Goal: Transaction & Acquisition: Purchase product/service

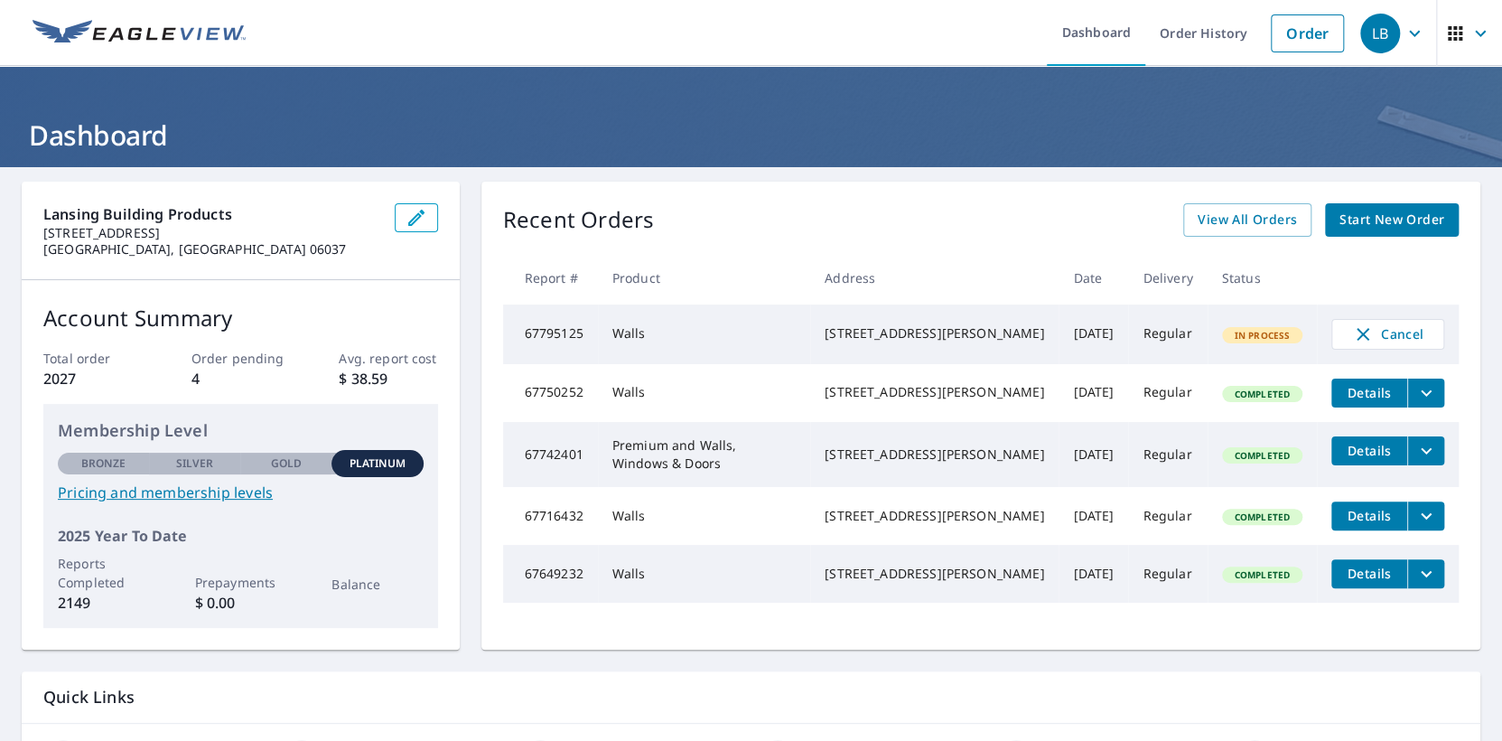
click at [1361, 224] on span "Start New Order" at bounding box center [1392, 220] width 105 height 23
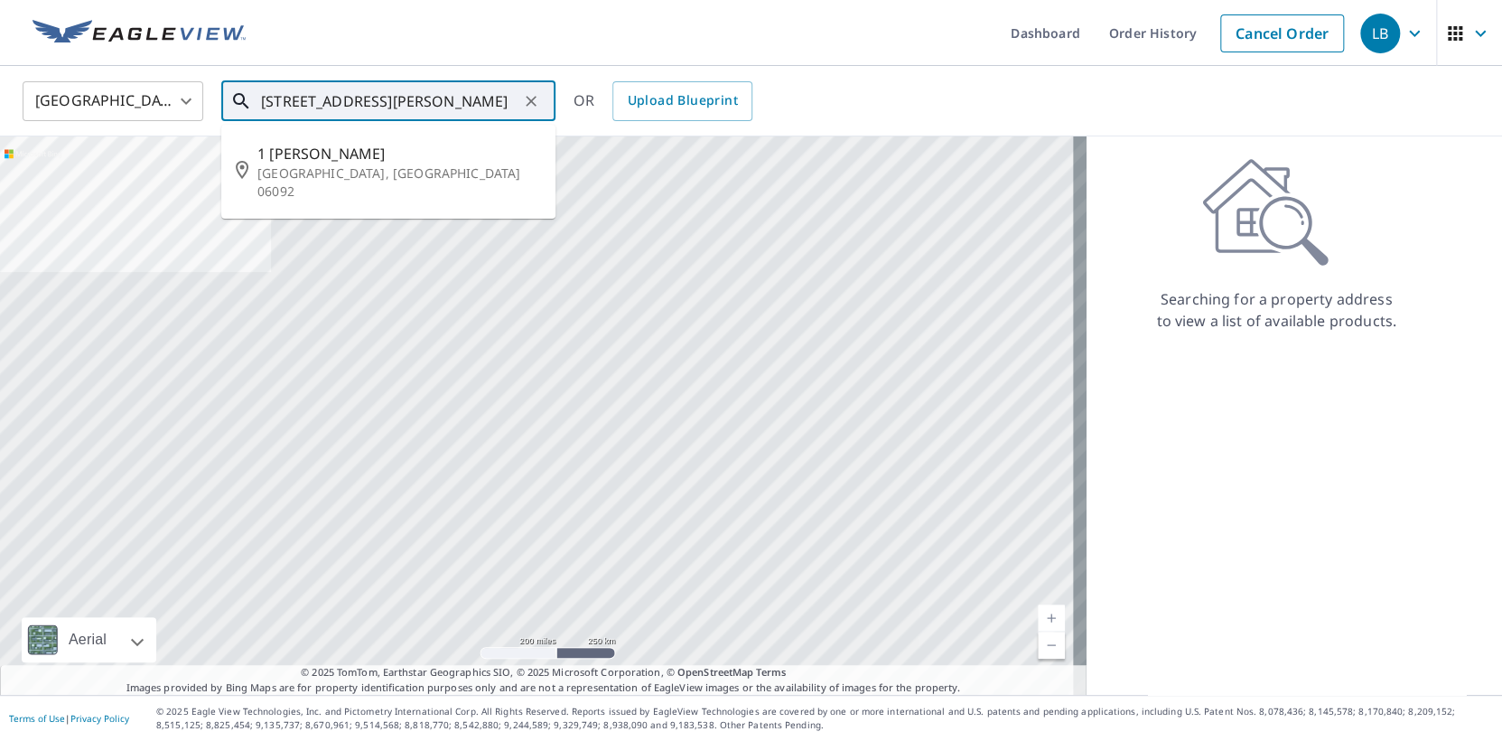
click at [341, 114] on input "1 sherwood lane west" at bounding box center [389, 101] width 257 height 51
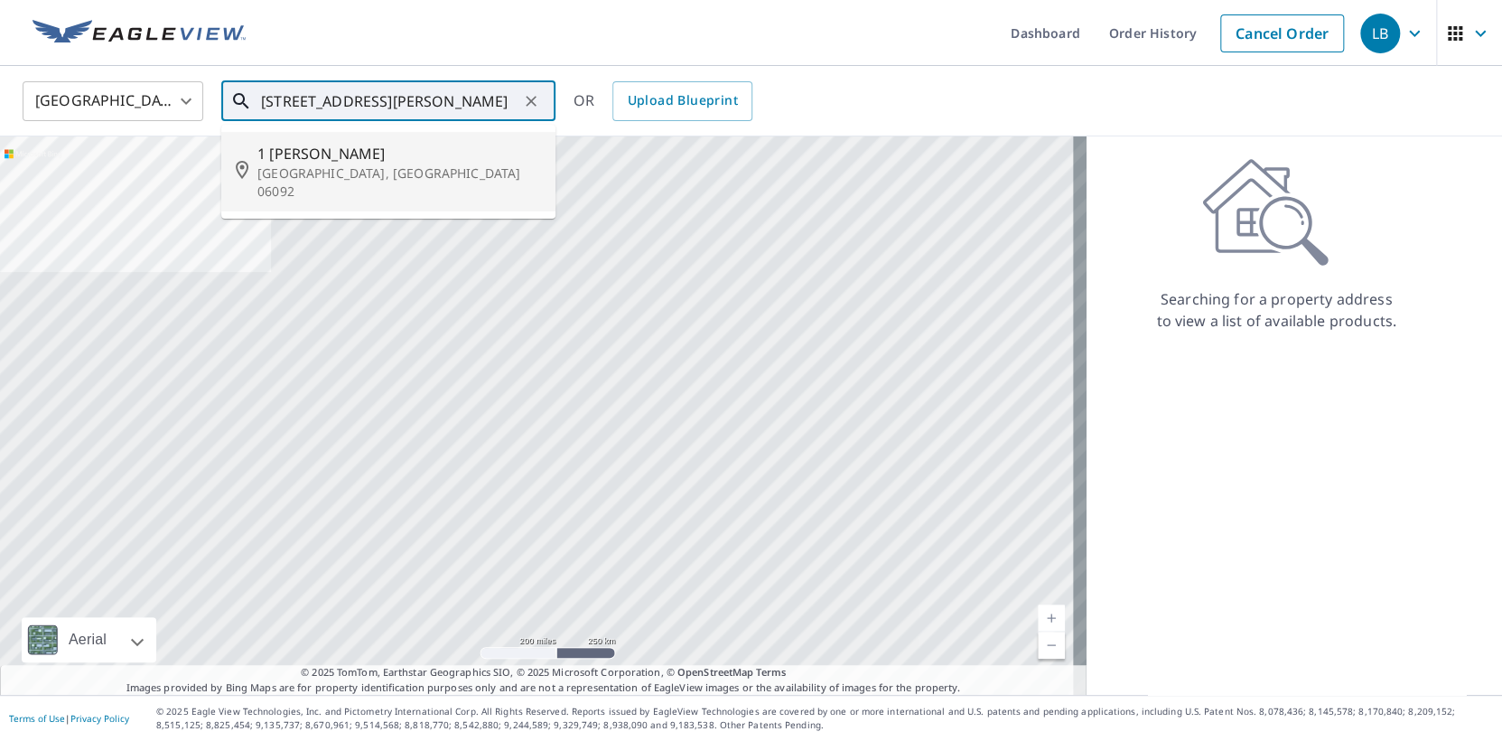
click at [301, 159] on span "1 Sherwood Ln" at bounding box center [399, 154] width 284 height 22
type input "1 Sherwood Ln West Simsbury, CT 06092"
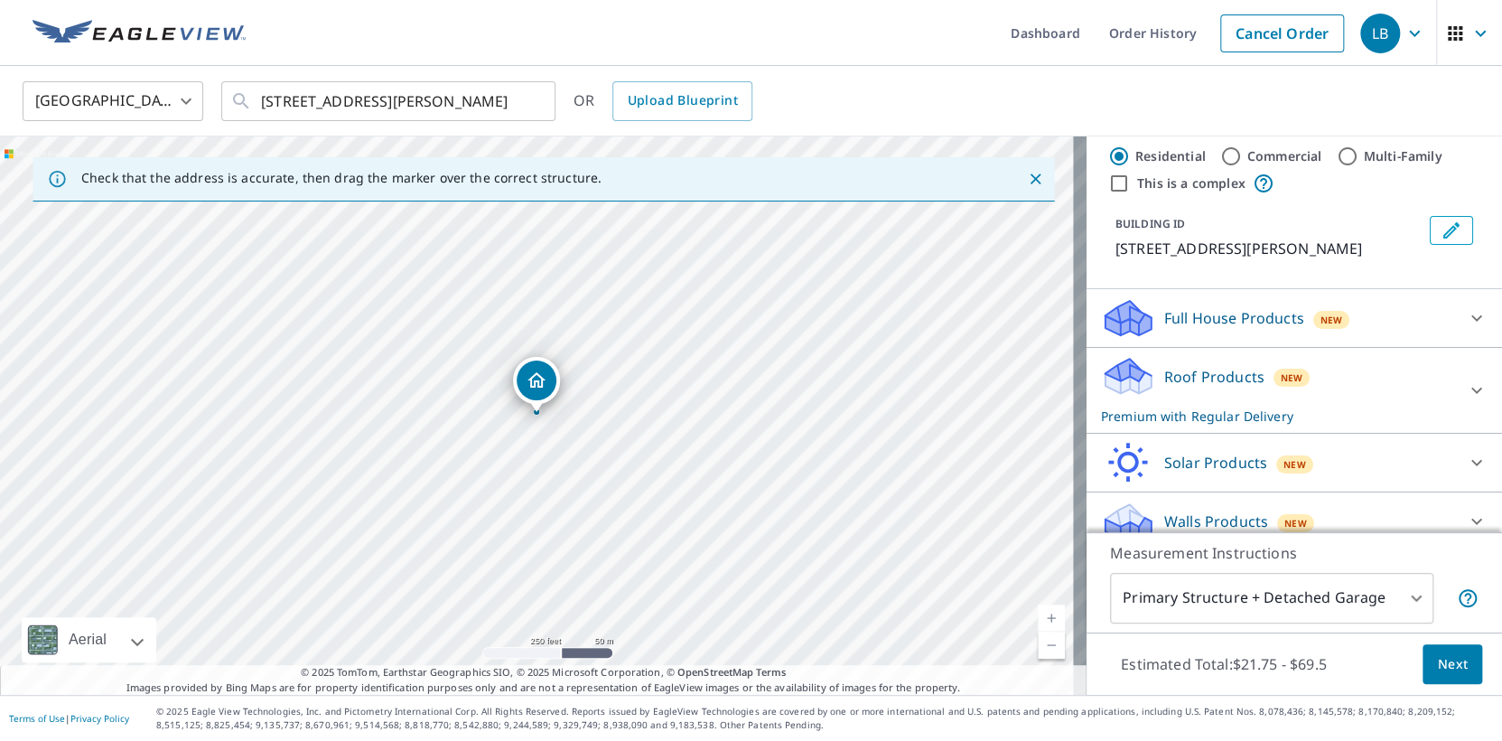
scroll to position [52, 0]
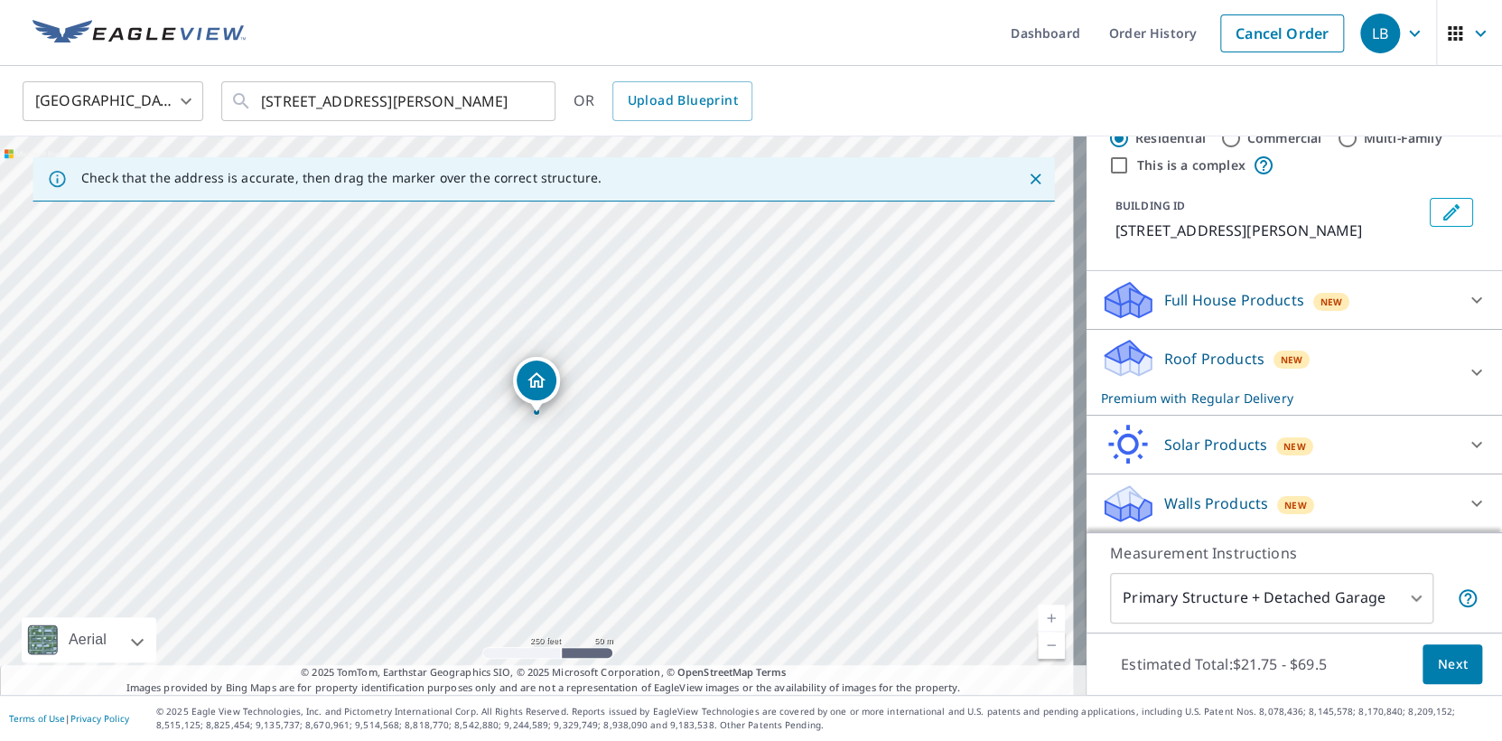
click at [1281, 368] on div "New" at bounding box center [1292, 360] width 37 height 18
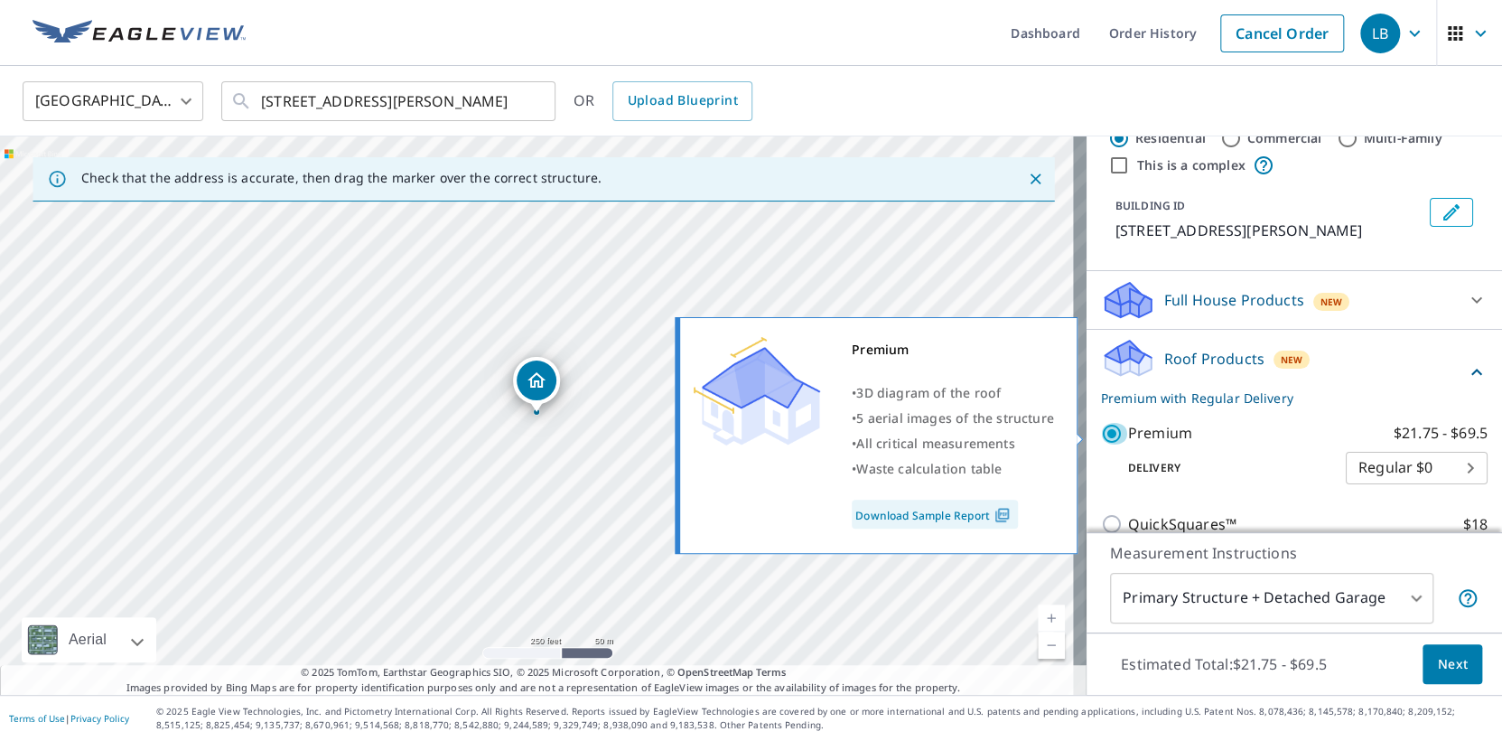
click at [1101, 438] on input "Premium $21.75 - $69.5" at bounding box center [1114, 434] width 27 height 22
checkbox input "false"
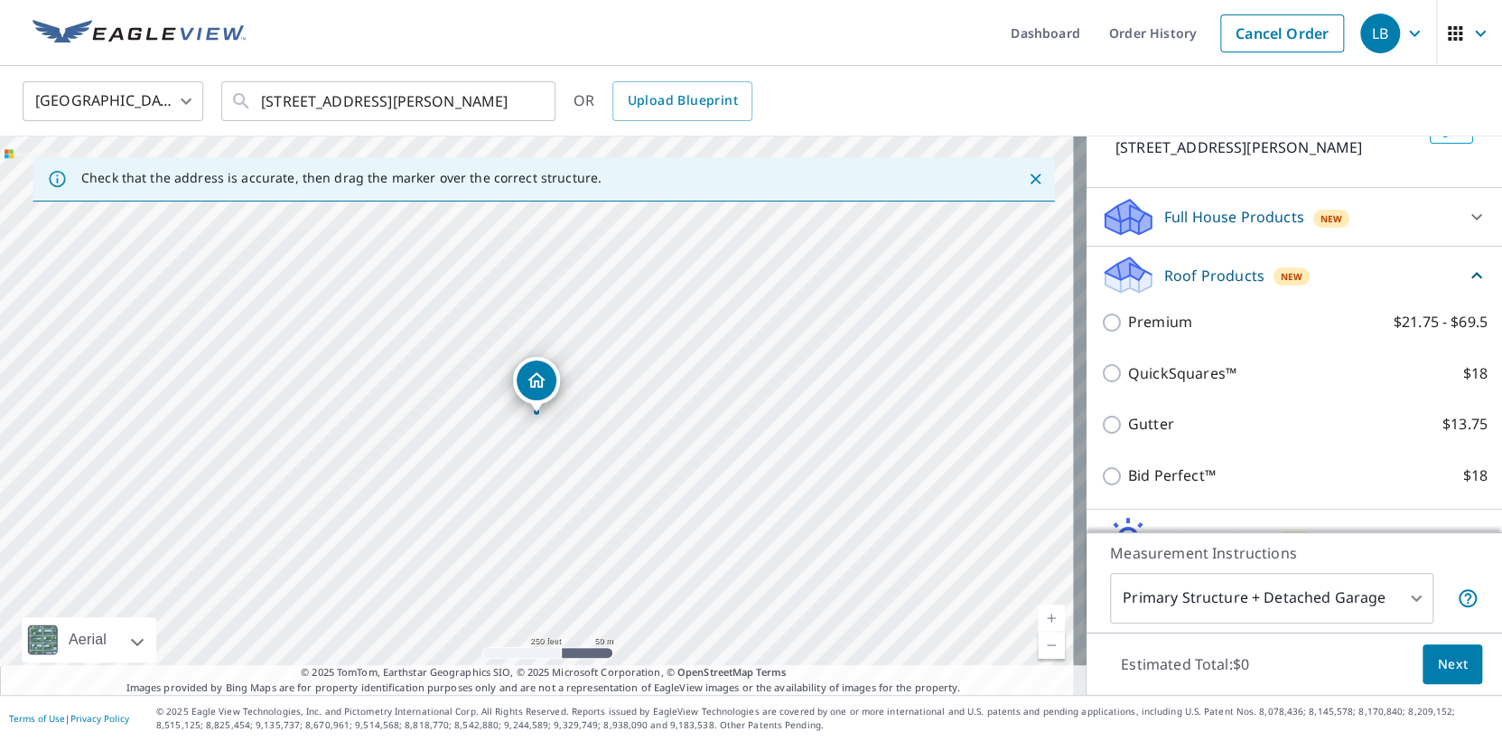
scroll to position [229, 0]
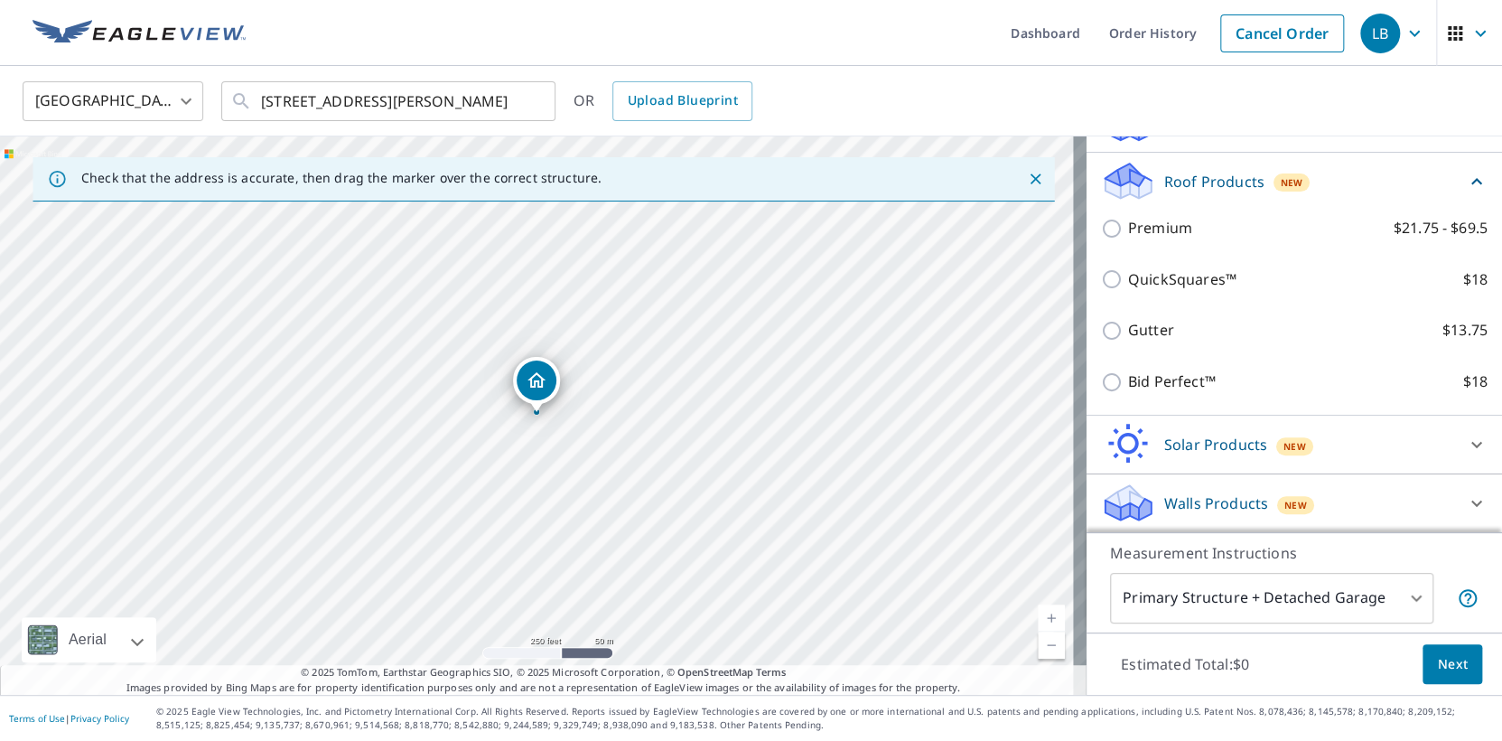
click at [1195, 494] on p "Walls Products" at bounding box center [1216, 503] width 104 height 22
click at [1195, 494] on p "Walls Products" at bounding box center [1216, 502] width 104 height 22
click at [1195, 494] on p "Walls Products" at bounding box center [1216, 503] width 104 height 22
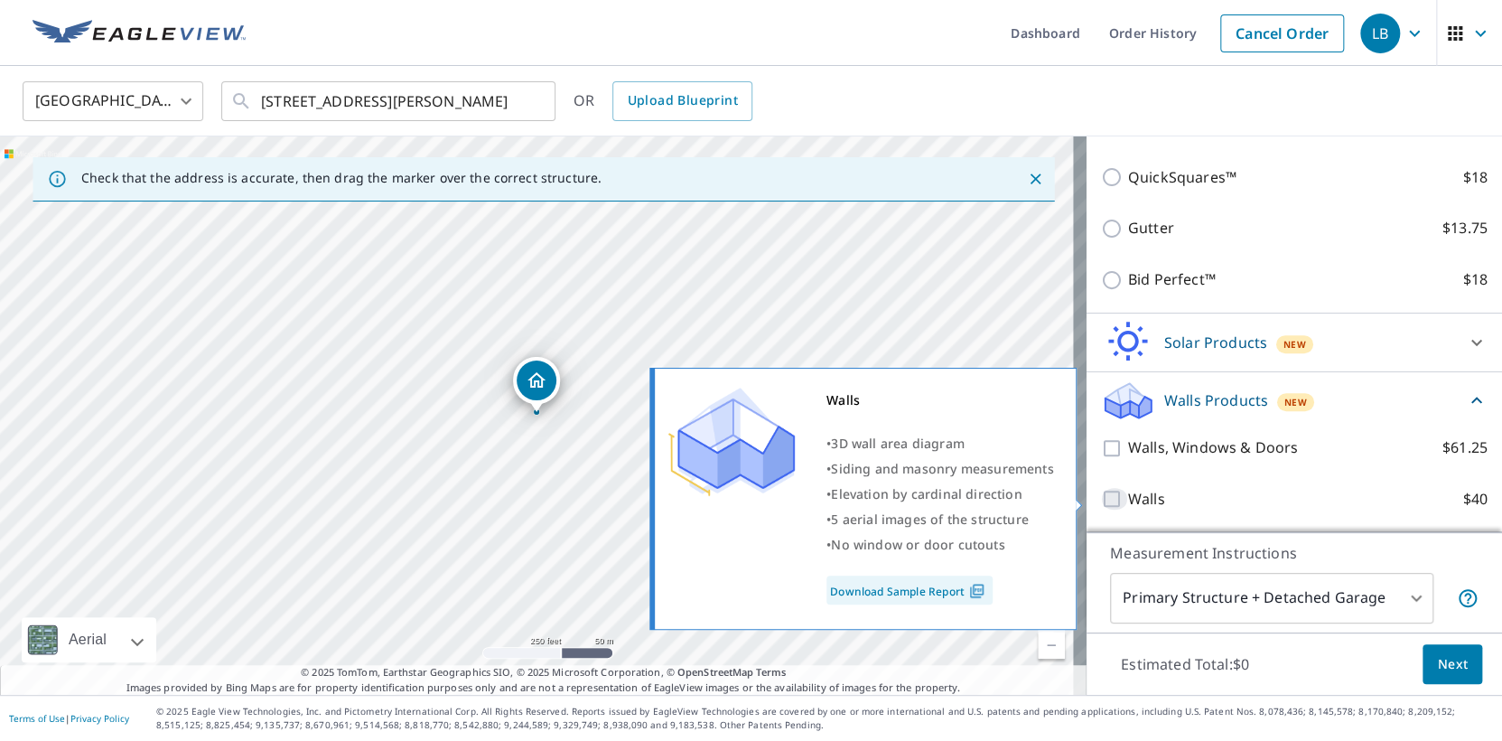
click at [1104, 496] on input "Walls $40" at bounding box center [1114, 499] width 27 height 22
checkbox input "true"
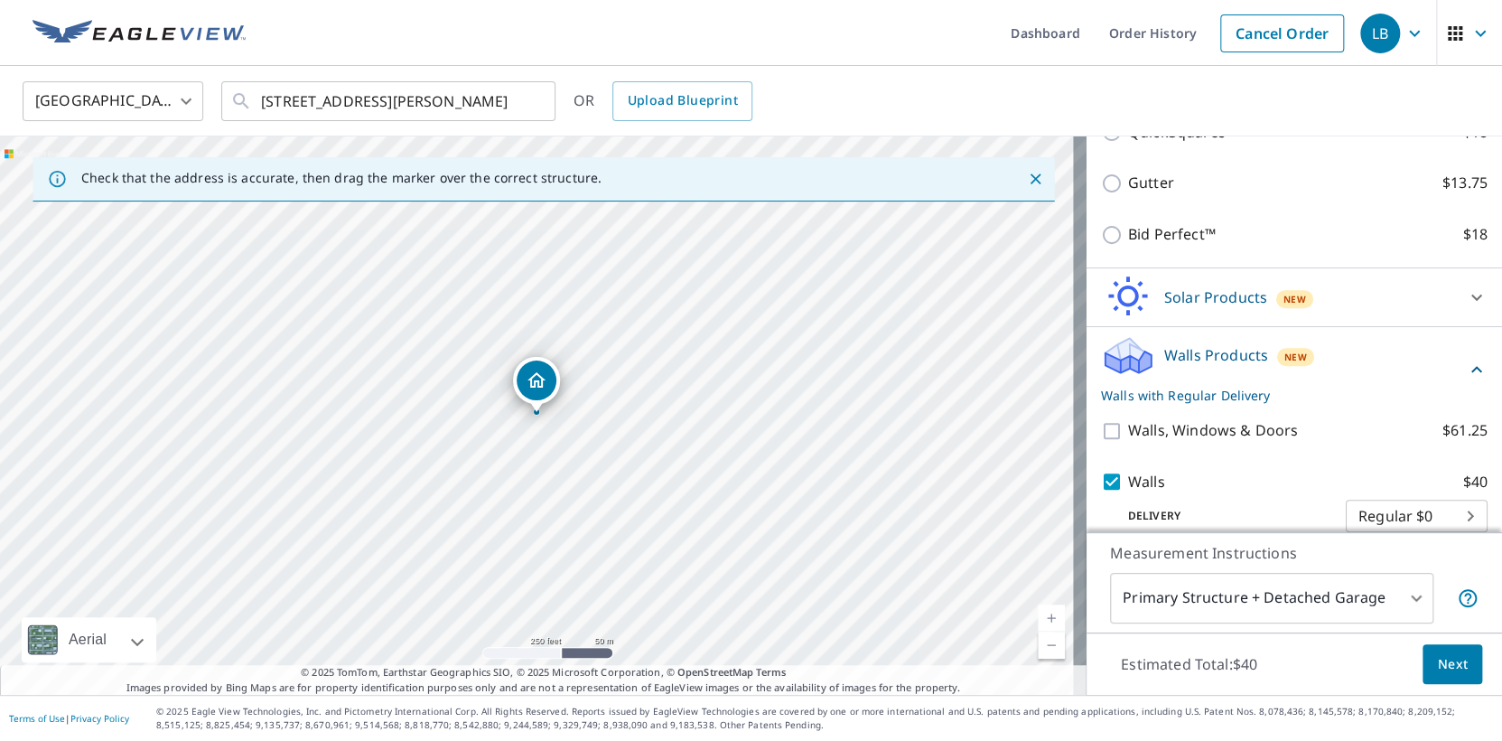
scroll to position [400, 0]
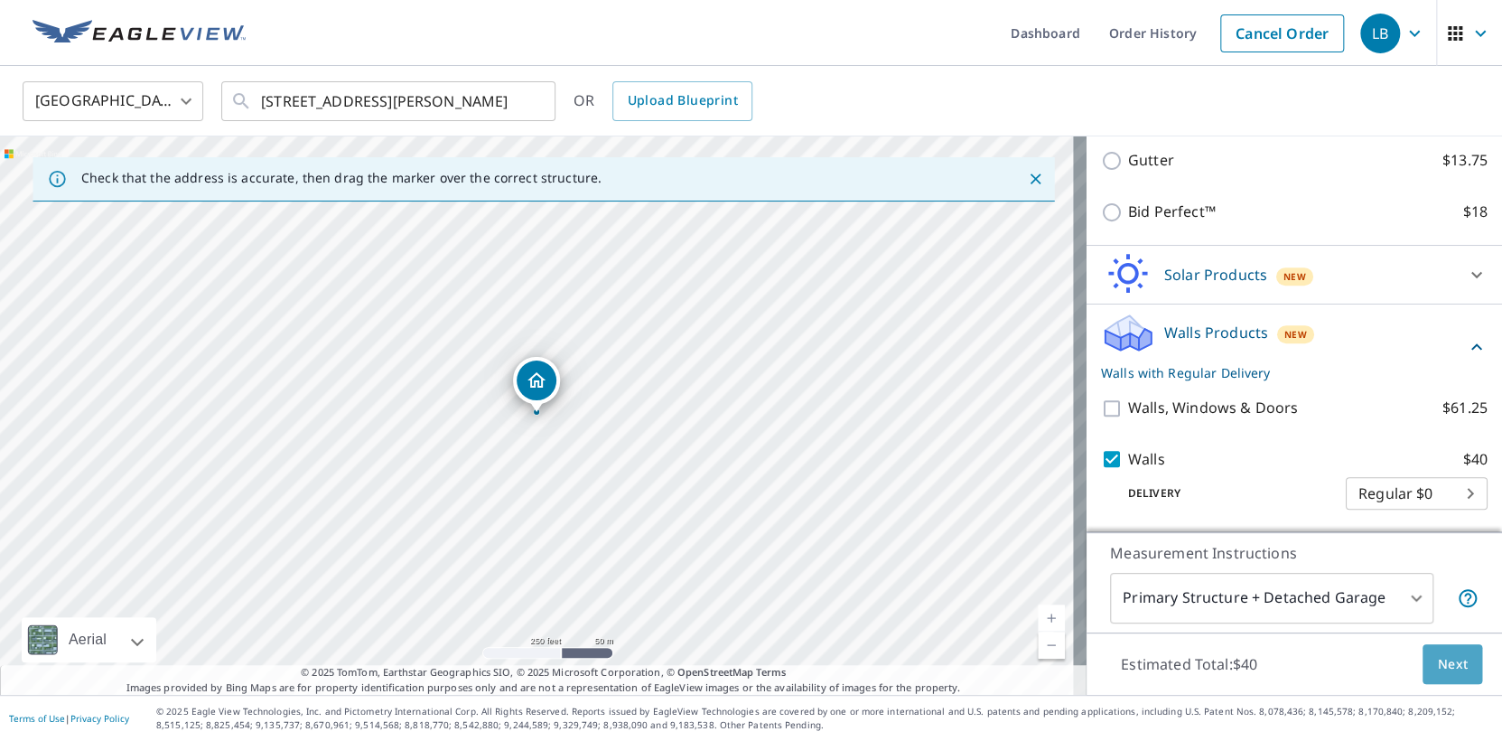
click at [1442, 651] on button "Next" at bounding box center [1453, 664] width 60 height 41
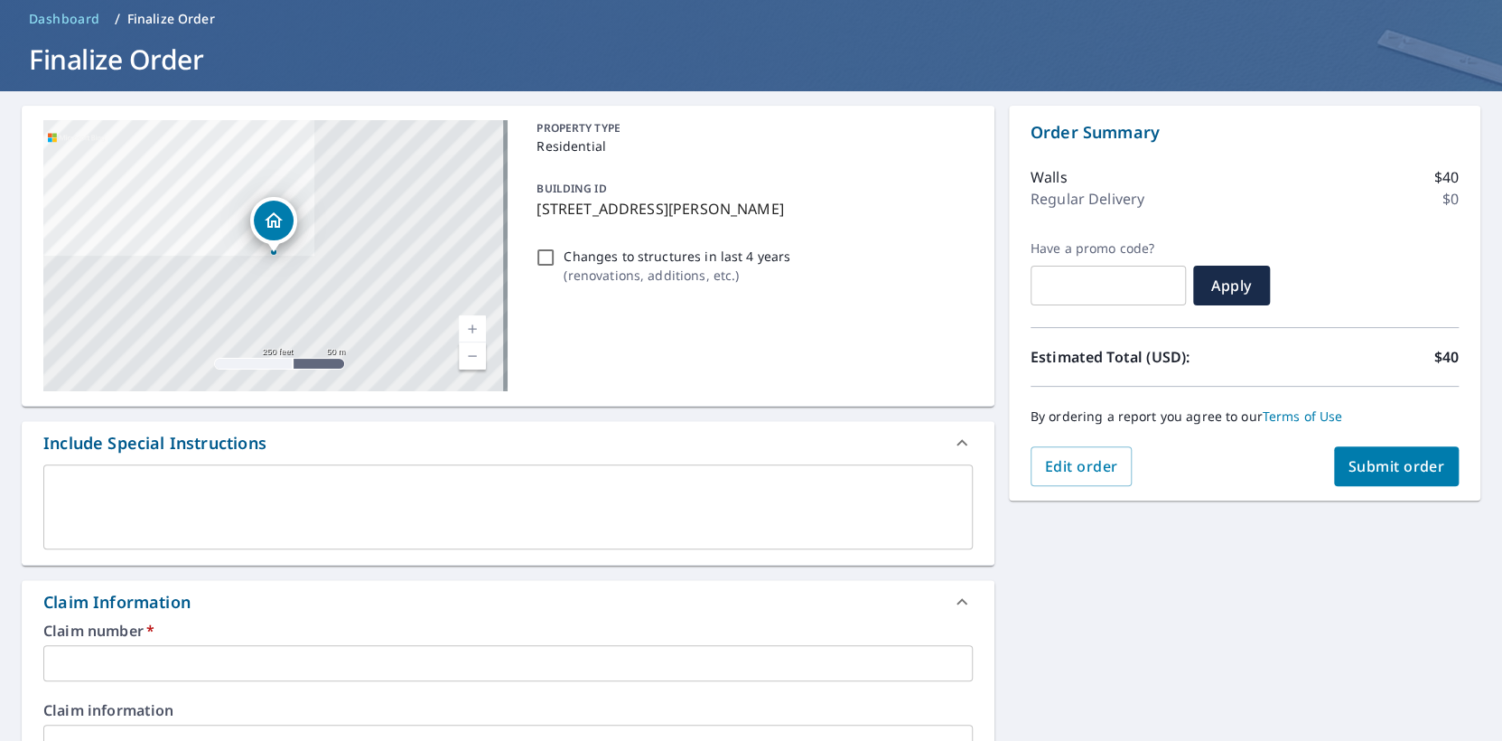
scroll to position [452, 0]
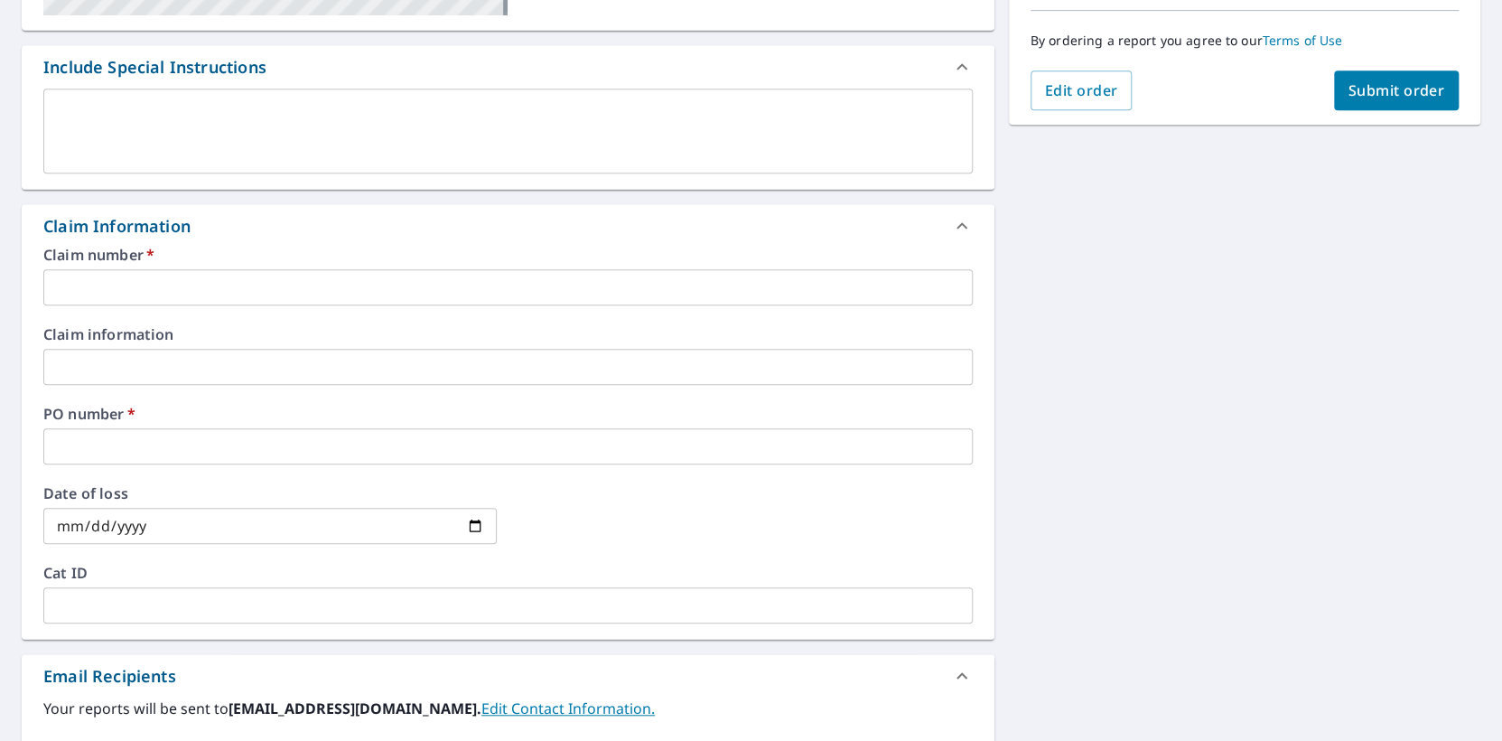
click at [79, 280] on input "text" at bounding box center [508, 287] width 930 height 36
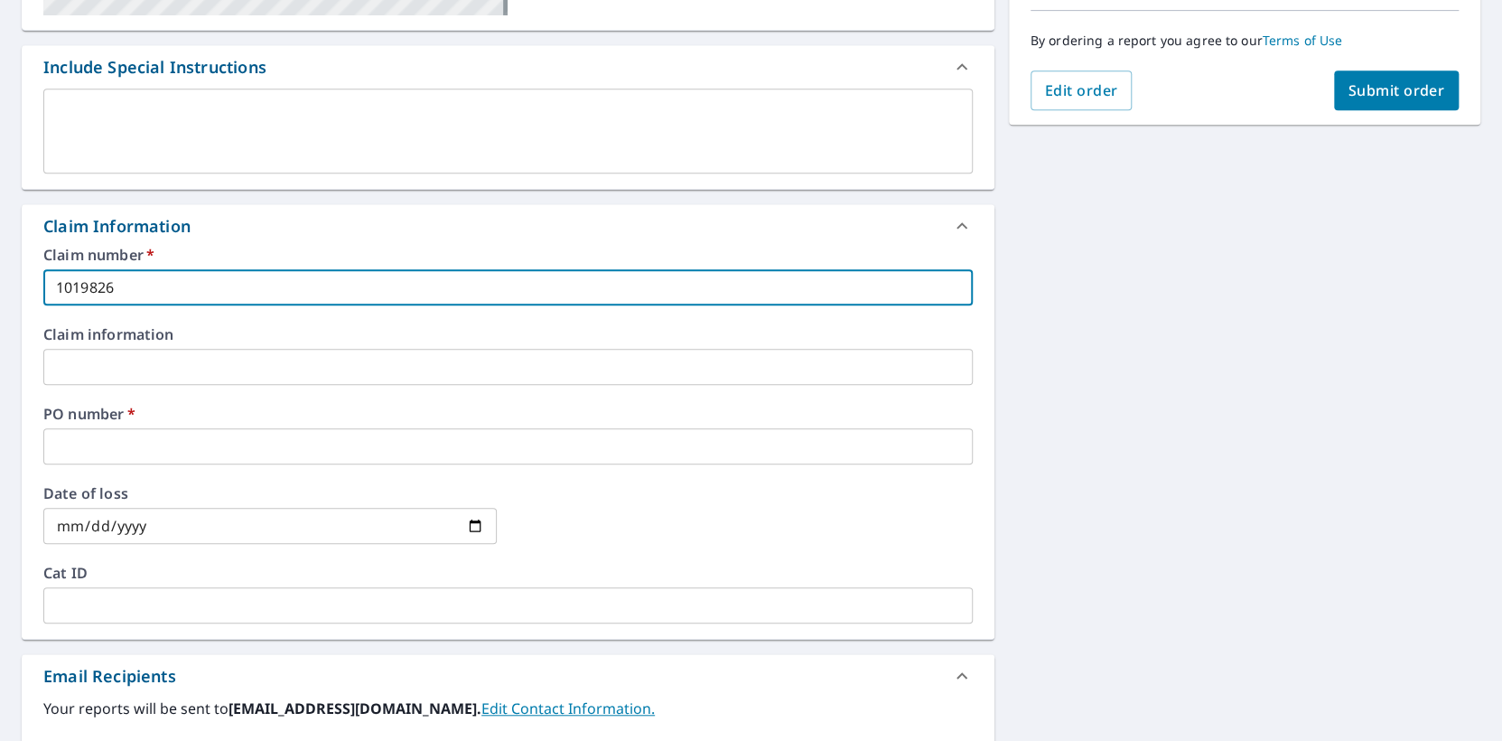
type input "1019826"
click at [117, 428] on input "text" at bounding box center [508, 446] width 930 height 36
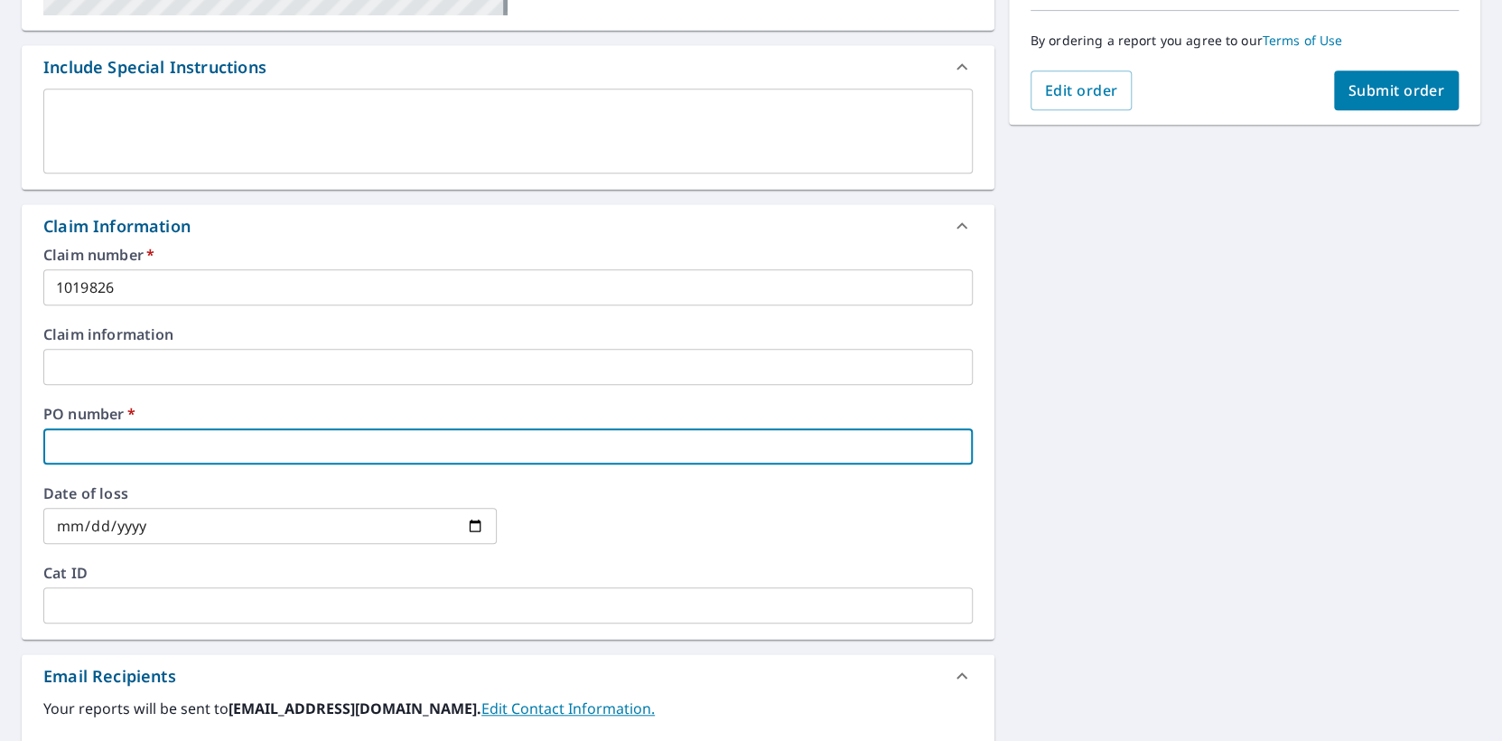
type input "BRIAN PAETH"
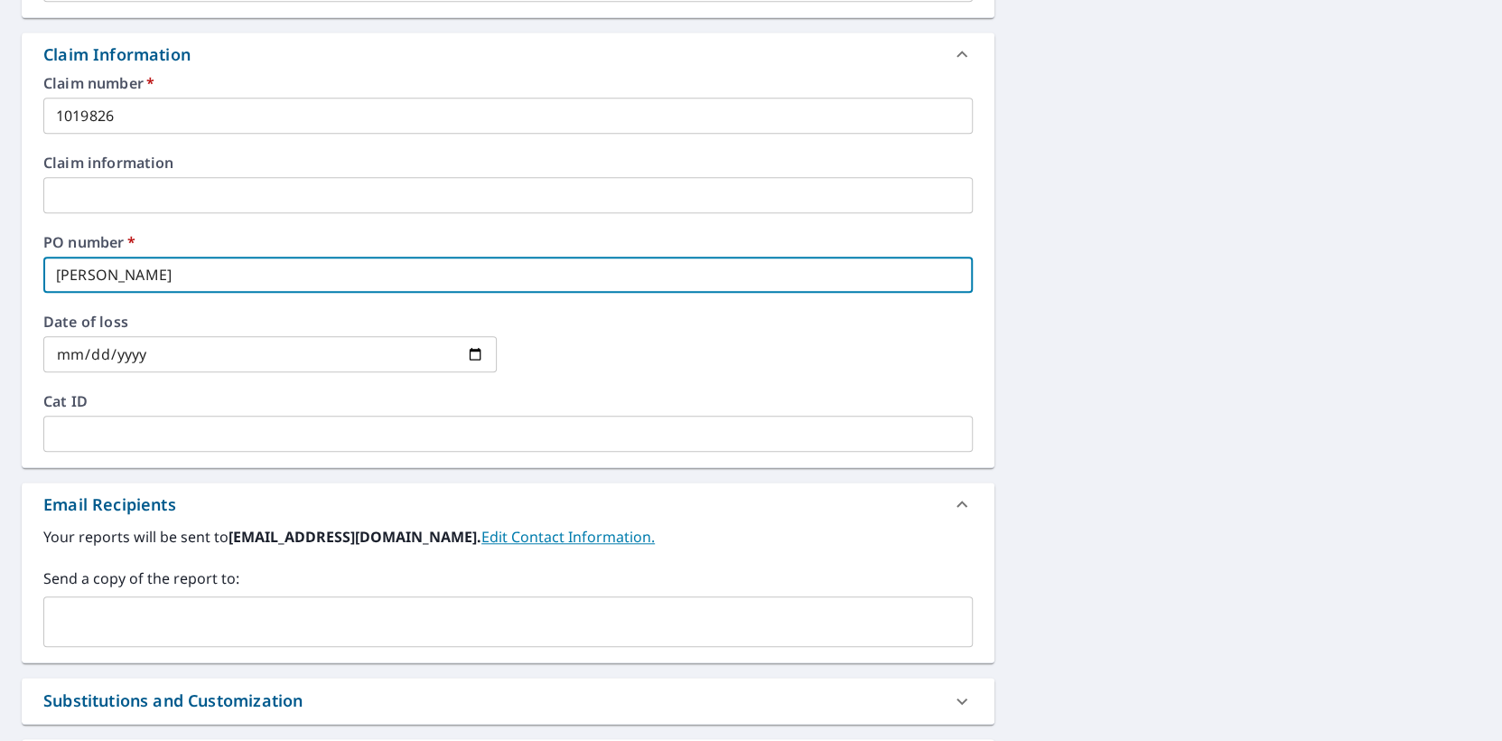
scroll to position [796, 0]
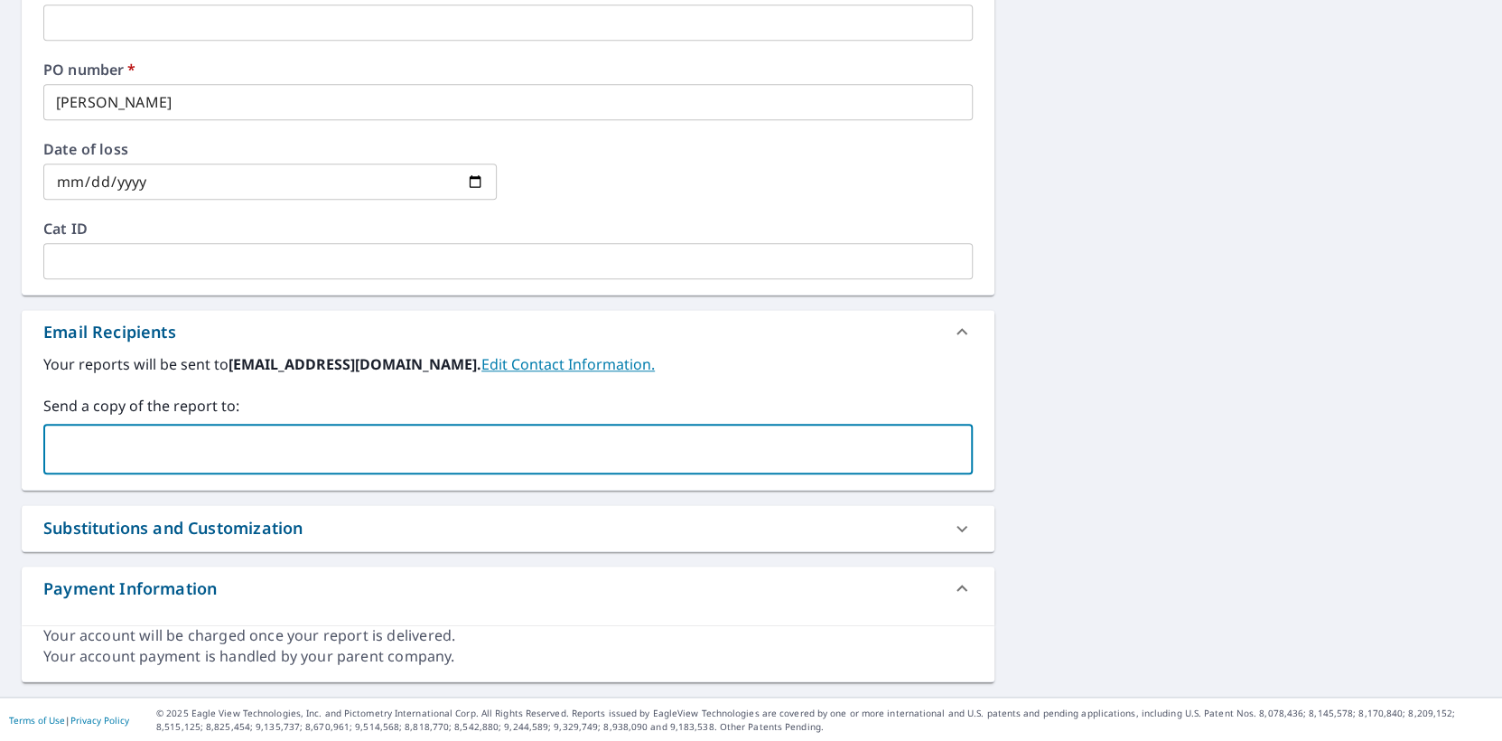
click at [77, 454] on input "text" at bounding box center [494, 449] width 886 height 34
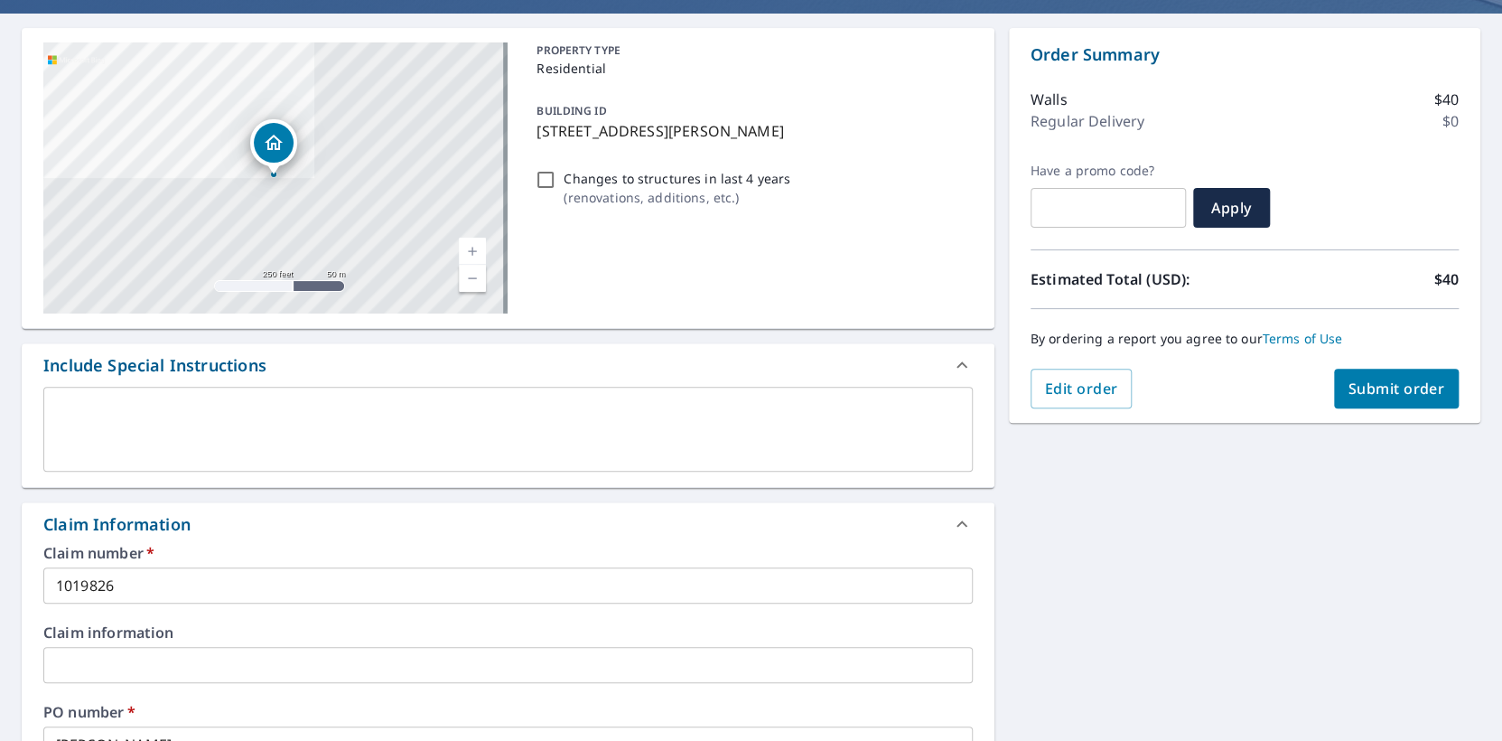
scroll to position [0, 0]
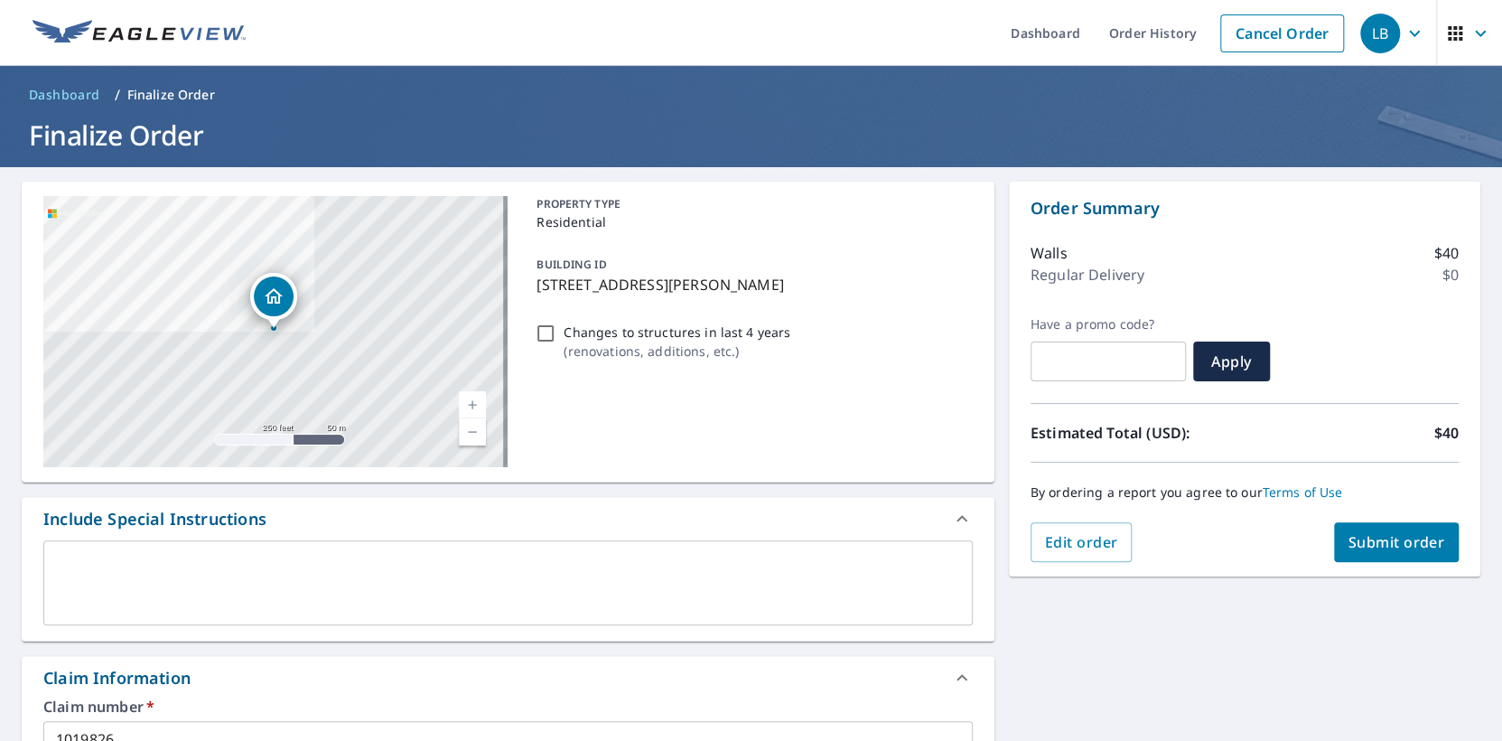
type input "brian.paeth@lansingbp.com"
click at [1334, 543] on button "Submit order" at bounding box center [1397, 542] width 126 height 40
